Goal: Transaction & Acquisition: Download file/media

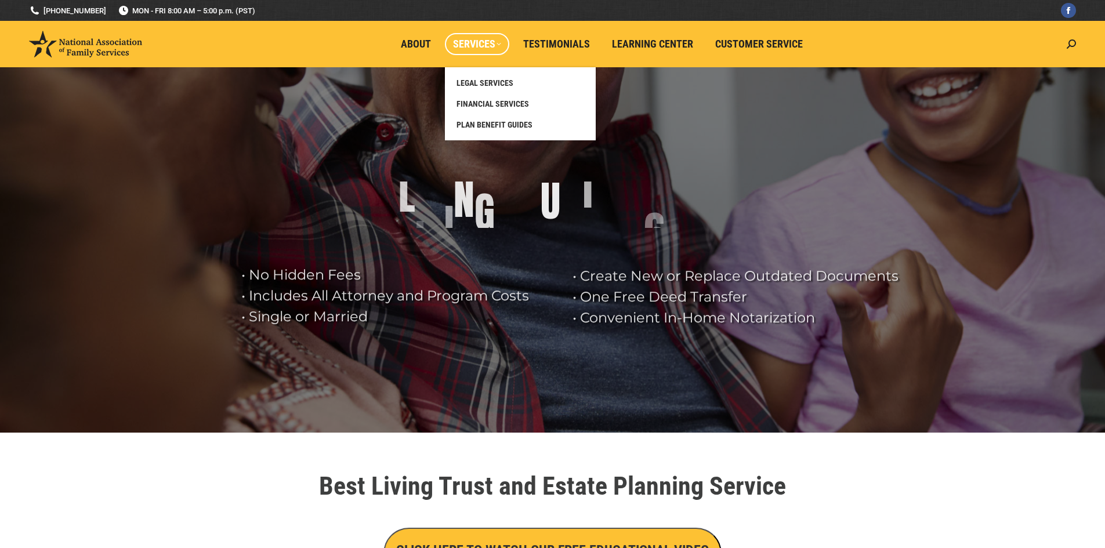
click at [497, 45] on span "Services" at bounding box center [477, 44] width 48 height 13
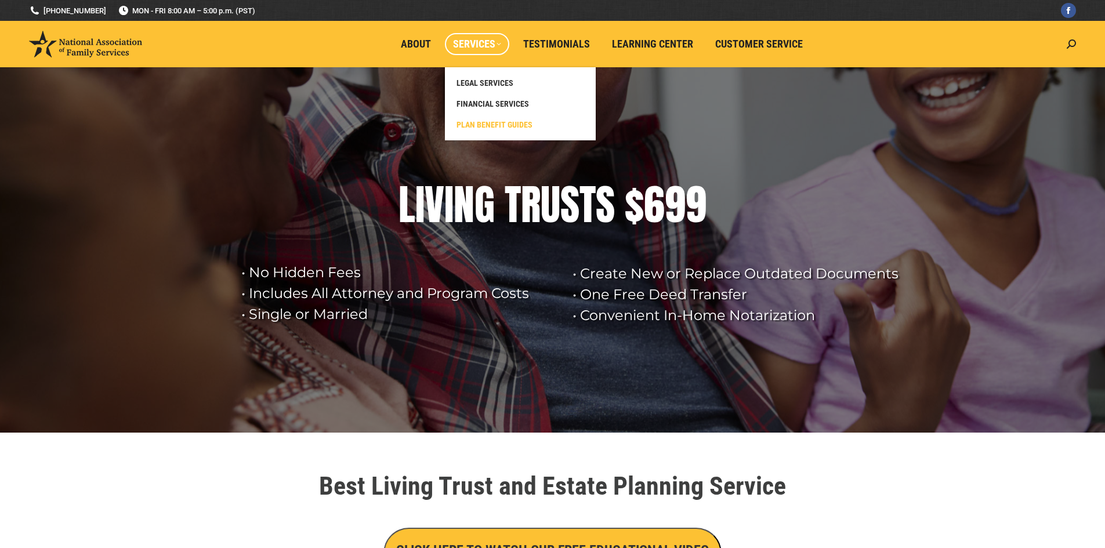
click at [490, 120] on span "PLAN BENEFIT GUIDES" at bounding box center [495, 125] width 76 height 10
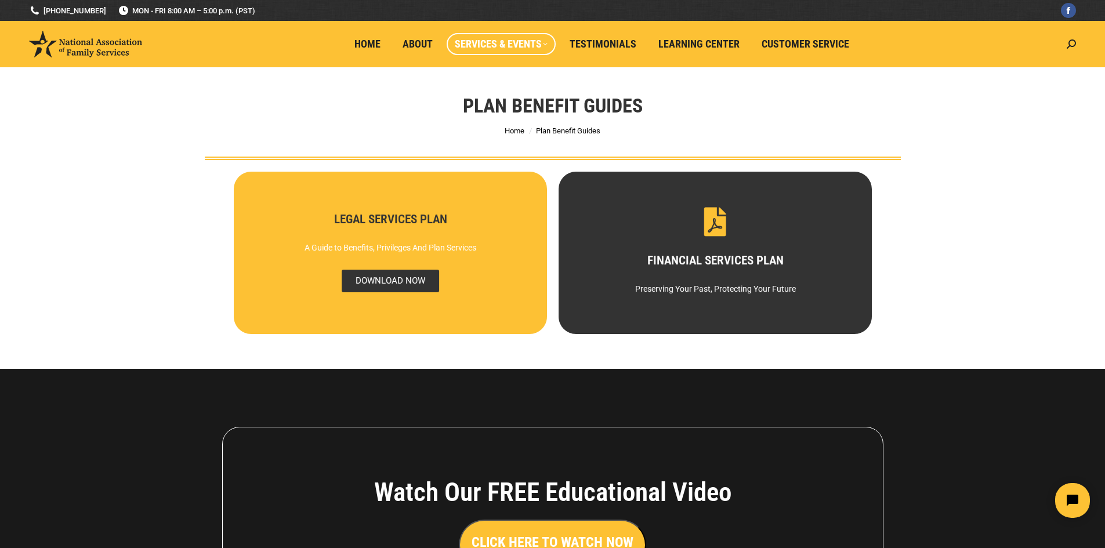
click at [380, 283] on span "DOWNLOAD NOW" at bounding box center [389, 281] width 97 height 23
click at [389, 276] on span "DOWNLOAD NOW" at bounding box center [389, 281] width 97 height 23
